Goal: Task Accomplishment & Management: Use online tool/utility

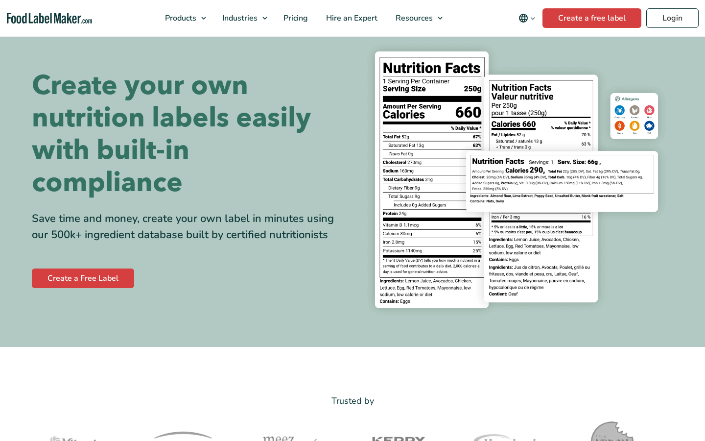
scroll to position [59, 0]
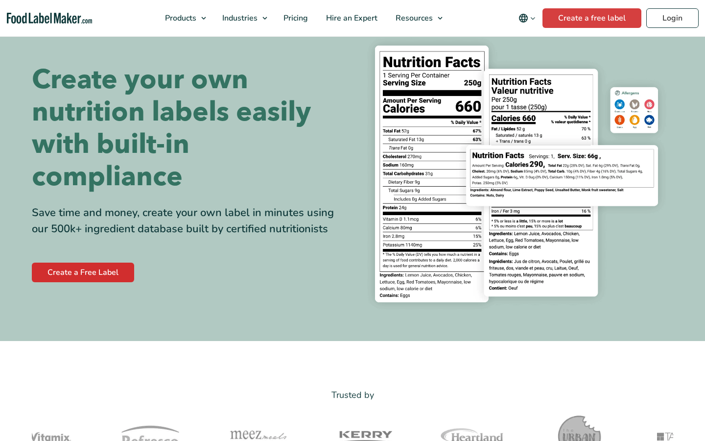
click at [67, 277] on link "Create a Free Label" at bounding box center [83, 273] width 102 height 20
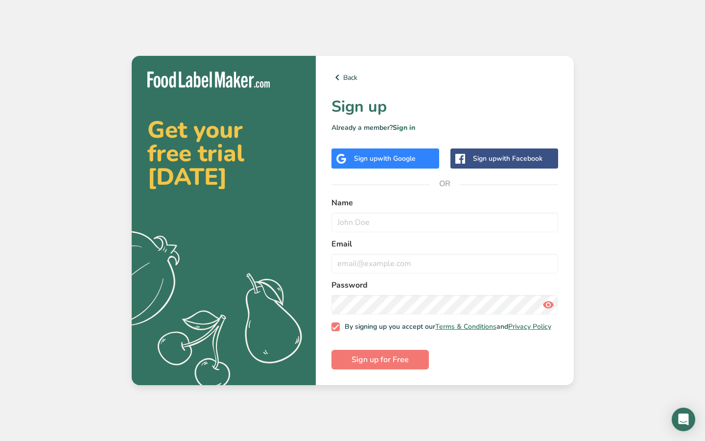
click at [506, 156] on span "with Facebook" at bounding box center [520, 158] width 46 height 9
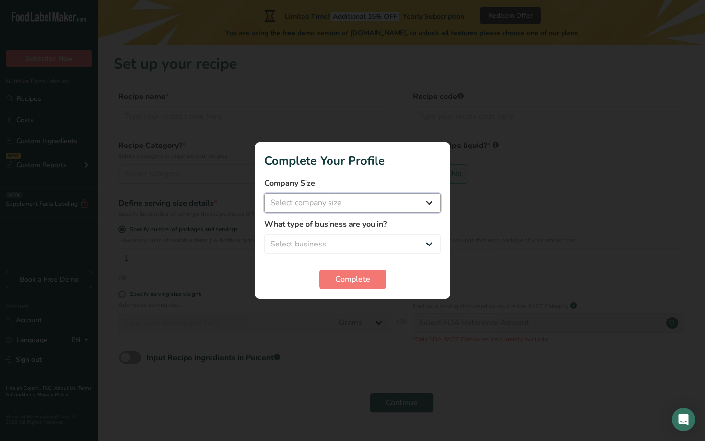
select select "1"
select select "8"
click at [350, 279] on span "Complete" at bounding box center [353, 279] width 35 height 12
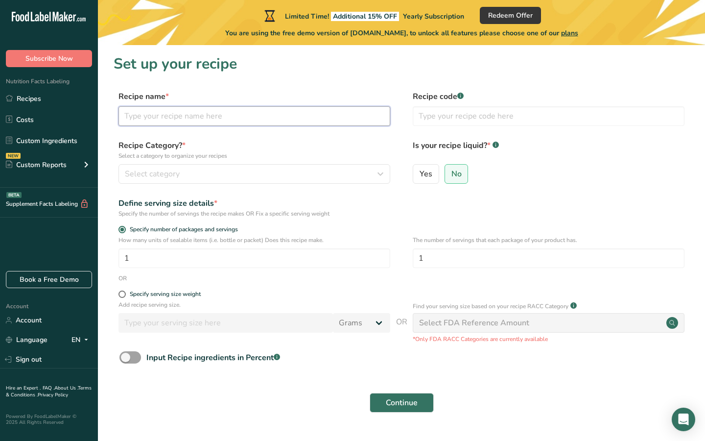
click at [162, 117] on input "text" at bounding box center [255, 116] width 272 height 20
click at [63, 166] on div "Custom Reports" at bounding box center [36, 165] width 61 height 10
click at [59, 16] on icon at bounding box center [56, 17] width 6 height 10
click at [201, 349] on form "Recipe name * Recipe code .a-a{fill:#347362;}.b-a{fill:#fff;} Recipe Category? …" at bounding box center [402, 255] width 576 height 328
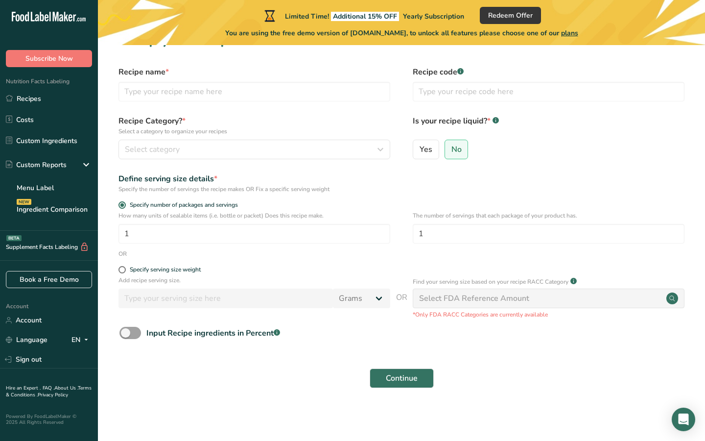
scroll to position [24, 0]
click at [448, 98] on input "text" at bounding box center [549, 92] width 272 height 20
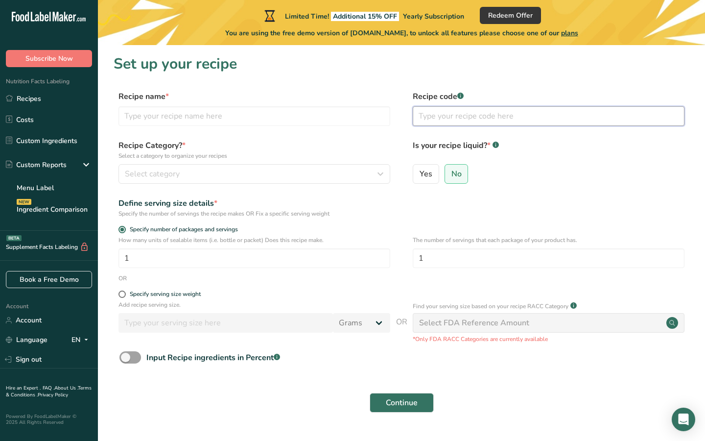
scroll to position [0, 0]
click at [7, 360] on icon at bounding box center [7, 359] width 5 height 3
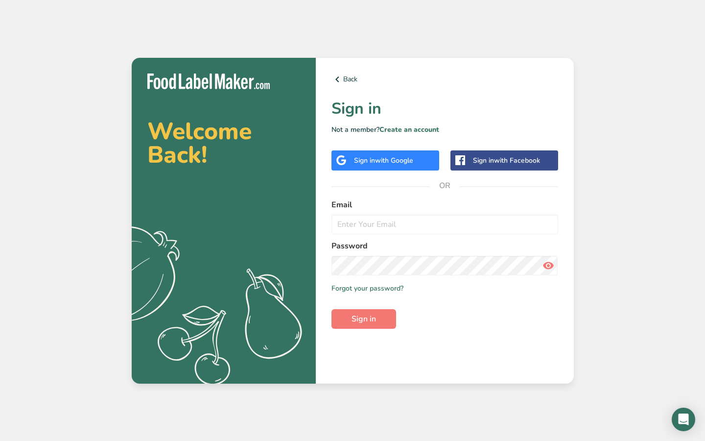
click at [506, 158] on span "with Facebook" at bounding box center [517, 160] width 46 height 9
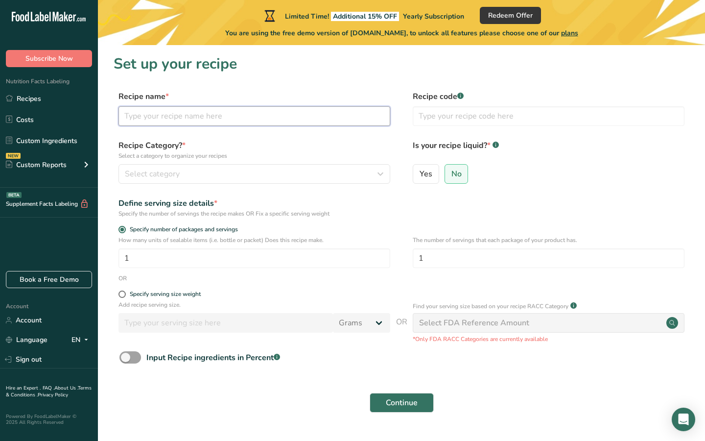
click at [251, 117] on input "text" at bounding box center [255, 116] width 272 height 20
type input "FRESH EGGS"
click at [172, 179] on span "Select category" at bounding box center [152, 174] width 55 height 12
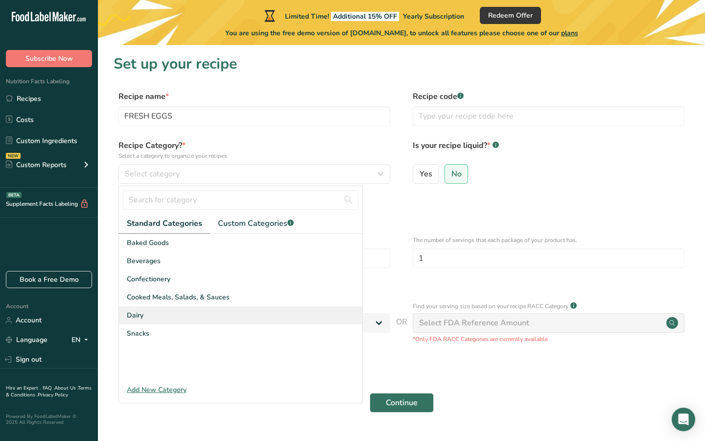
click at [160, 318] on div "Dairy" at bounding box center [240, 315] width 243 height 18
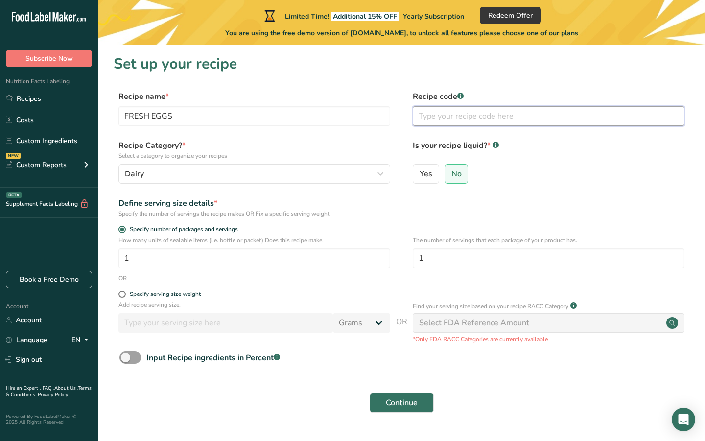
click at [506, 116] on input "text" at bounding box center [549, 116] width 272 height 20
click at [122, 293] on span at bounding box center [122, 294] width 7 height 7
click at [122, 293] on input "Specify serving size weight" at bounding box center [122, 294] width 6 height 6
radio input "true"
radio input "false"
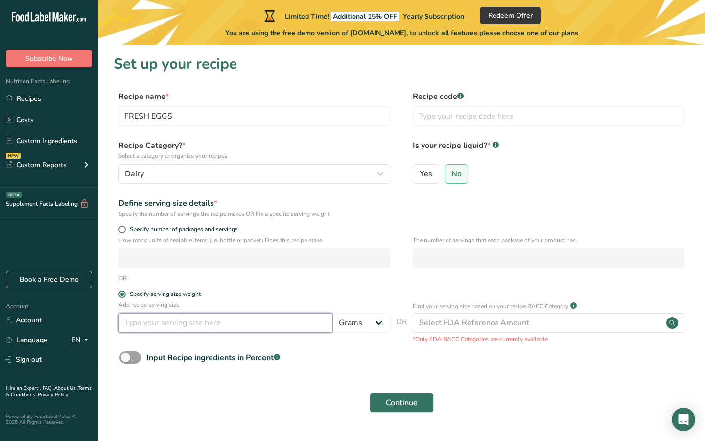
click at [164, 327] on input "number" at bounding box center [226, 323] width 215 height 20
type input "53"
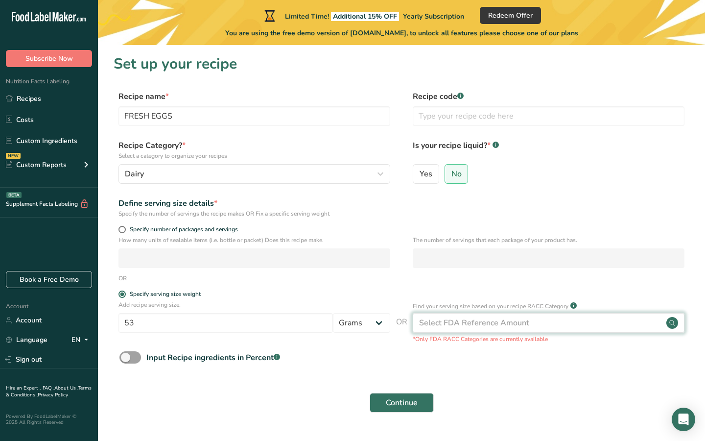
click at [506, 330] on div "Select FDA Reference Amount" at bounding box center [549, 323] width 272 height 20
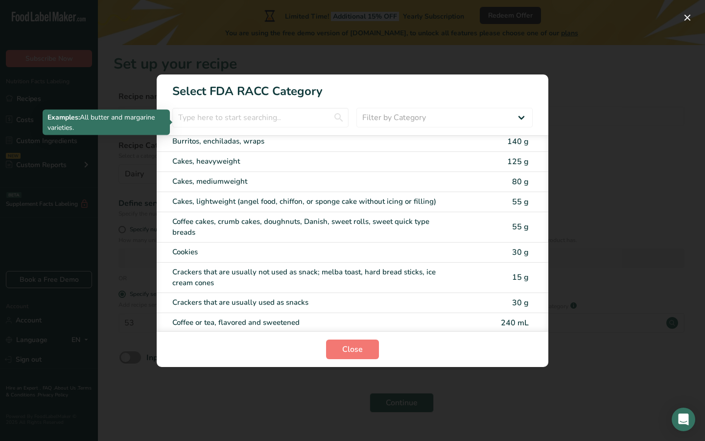
scroll to position [136, 0]
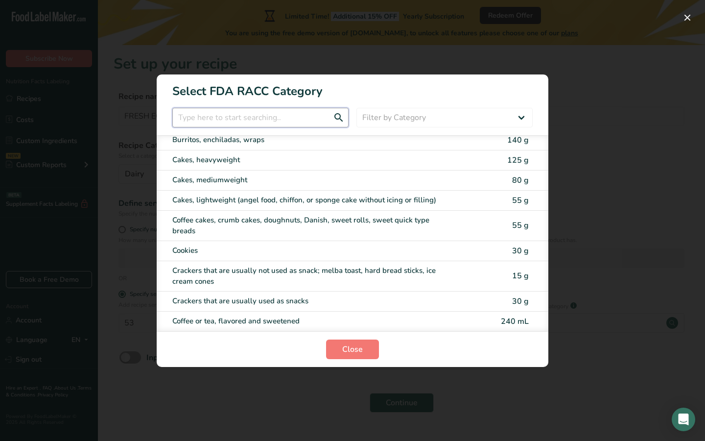
click at [258, 116] on input "RACC Category Selection Modal" at bounding box center [260, 118] width 176 height 20
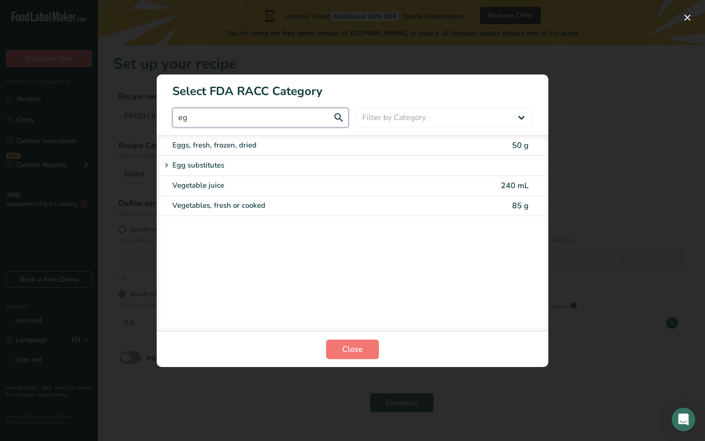
scroll to position [0, 0]
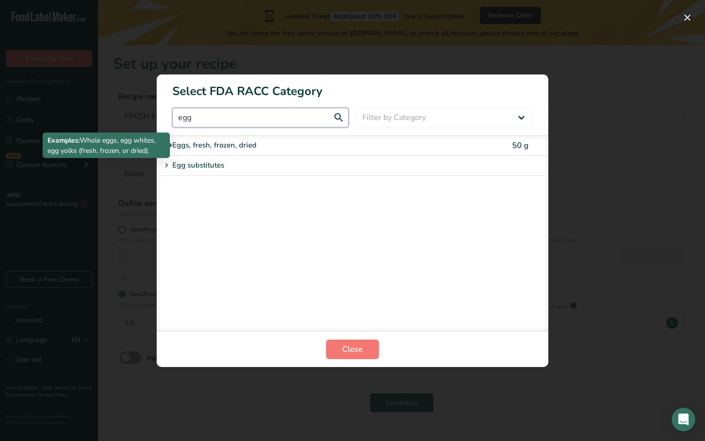
type input "egg"
click at [301, 144] on div "Eggs, fresh, frozen, dried" at bounding box center [311, 145] width 278 height 11
type input "50"
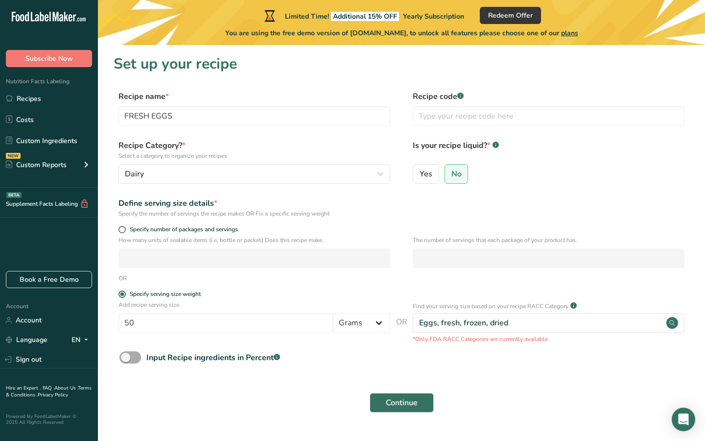
click at [132, 358] on span at bounding box center [131, 357] width 22 height 12
click at [126, 358] on input "Input Recipe ingredients in Percent .a-a{fill:#347362;}.b-a{fill:#fff;}" at bounding box center [123, 357] width 6 height 6
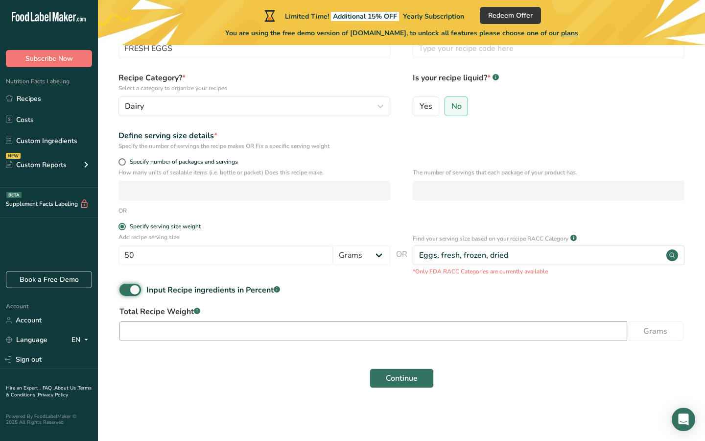
scroll to position [67, 0]
click at [128, 292] on span at bounding box center [131, 290] width 22 height 12
click at [126, 292] on input "Input Recipe ingredients in Percent .a-a{fill:#347362;}.b-a{fill:#fff;}" at bounding box center [123, 290] width 6 height 6
checkbox input "false"
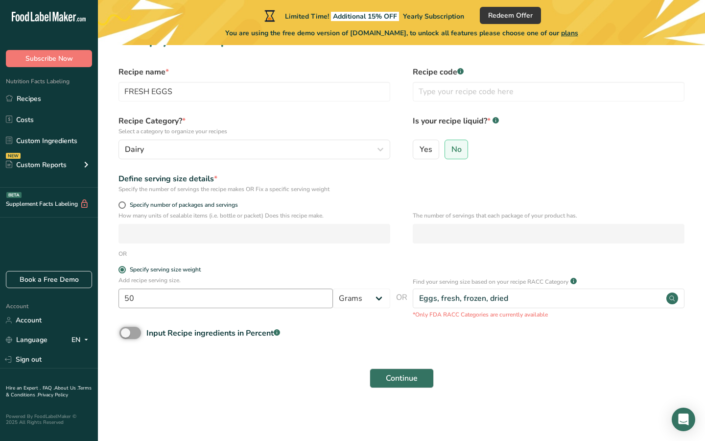
scroll to position [24, 0]
click at [412, 384] on span "Continue" at bounding box center [402, 379] width 32 height 12
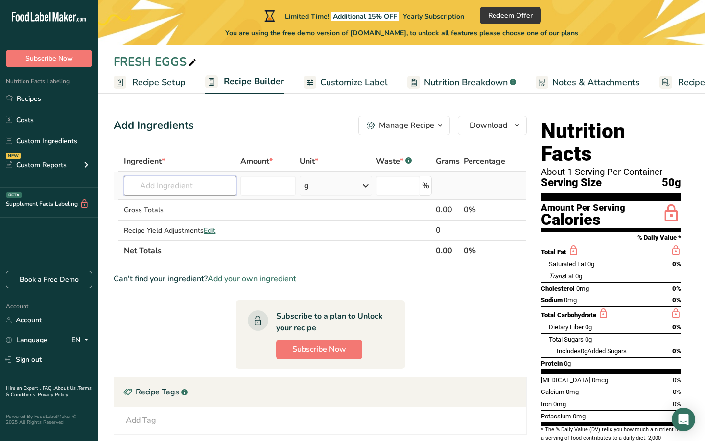
click at [194, 181] on input "text" at bounding box center [180, 186] width 113 height 20
click at [440, 125] on icon "button" at bounding box center [440, 126] width 8 height 12
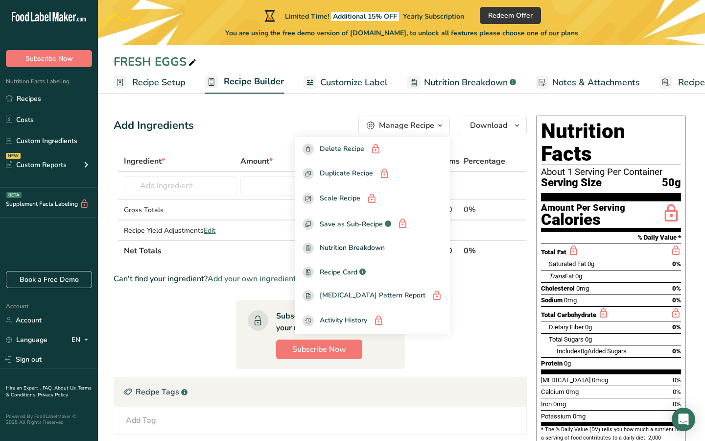
click at [437, 126] on icon "button" at bounding box center [440, 126] width 8 height 12
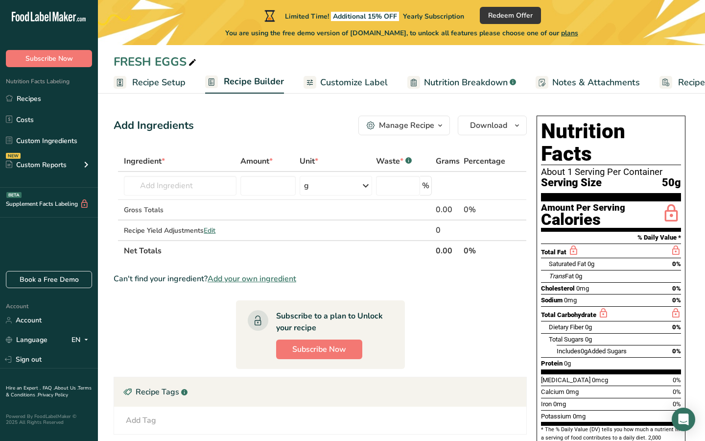
click at [593, 374] on div "Vitamin D 0mcg 0%" at bounding box center [611, 380] width 140 height 12
drag, startPoint x: 542, startPoint y: 129, endPoint x: 701, endPoint y: 126, distance: 158.3
click at [702, 127] on section "Add Ingredients Manage Recipe Delete Recipe Duplicate Recipe Scale Recipe Save …" at bounding box center [401, 325] width 607 height 458
copy h1 "Nutrition Facts"
